Goal: Task Accomplishment & Management: Manage account settings

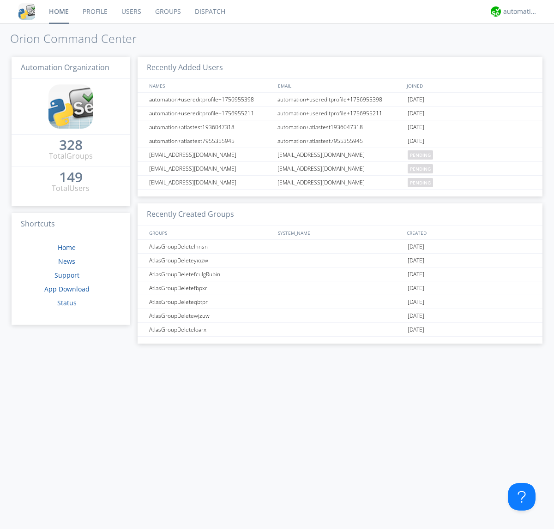
click at [209, 12] on link "Dispatch" at bounding box center [210, 11] width 44 height 23
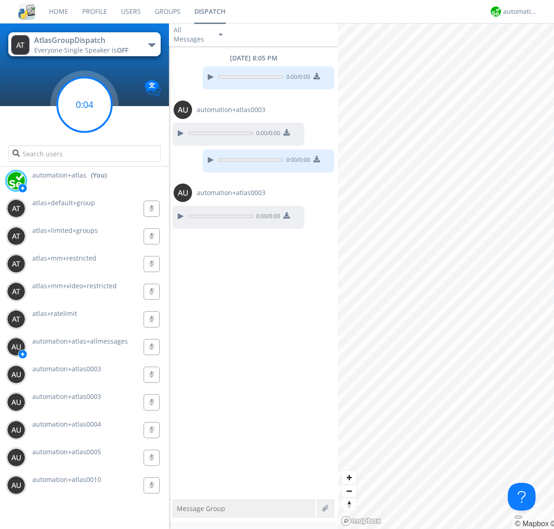
click at [84, 105] on g at bounding box center [84, 105] width 54 height 54
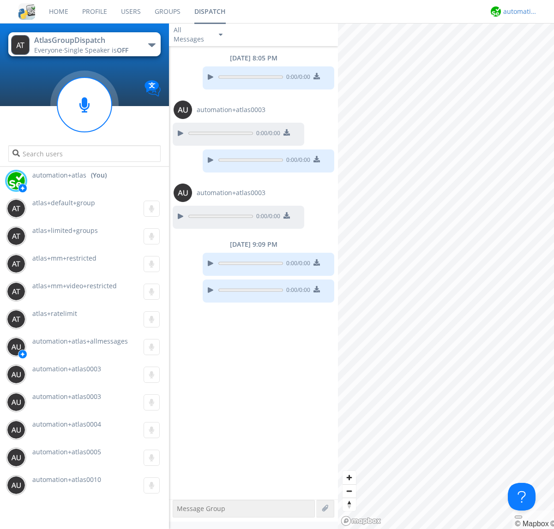
click at [518, 12] on div "automation+atlas" at bounding box center [520, 11] width 35 height 9
click at [525, 48] on div "Log Out" at bounding box center [525, 49] width 48 height 17
